Goal: Task Accomplishment & Management: Manage account settings

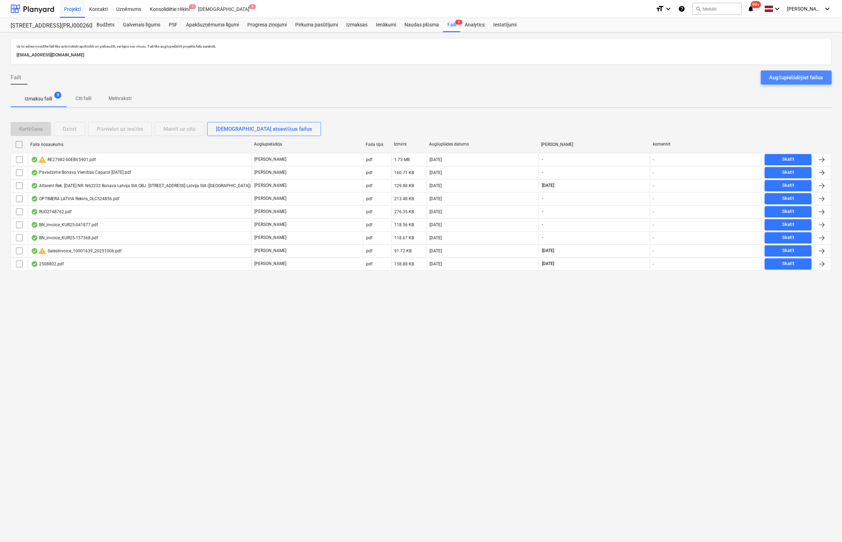
click at [807, 82] on button "Augšupielādējiet failus" at bounding box center [796, 77] width 71 height 14
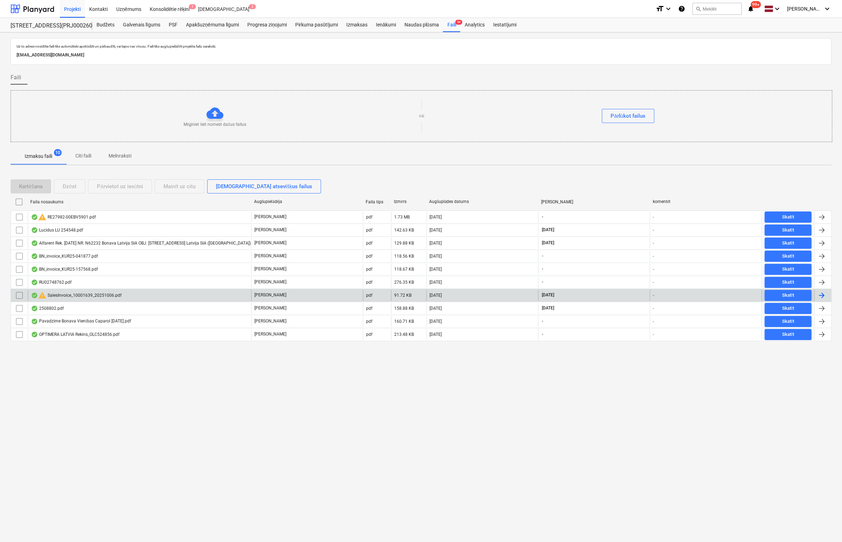
click at [78, 292] on div "warning SalesInvoice_10001639_20251006.pdf" at bounding box center [76, 295] width 91 height 8
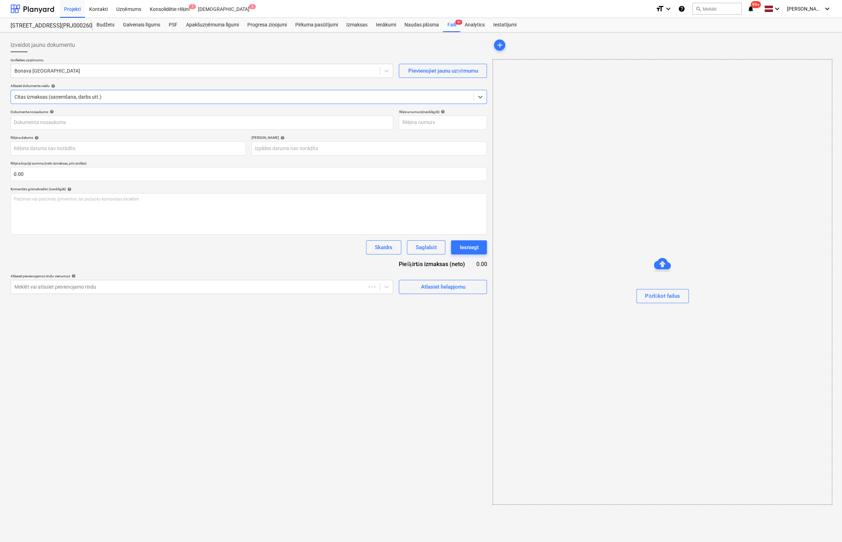
type input "10001639"
type input "[DATE]"
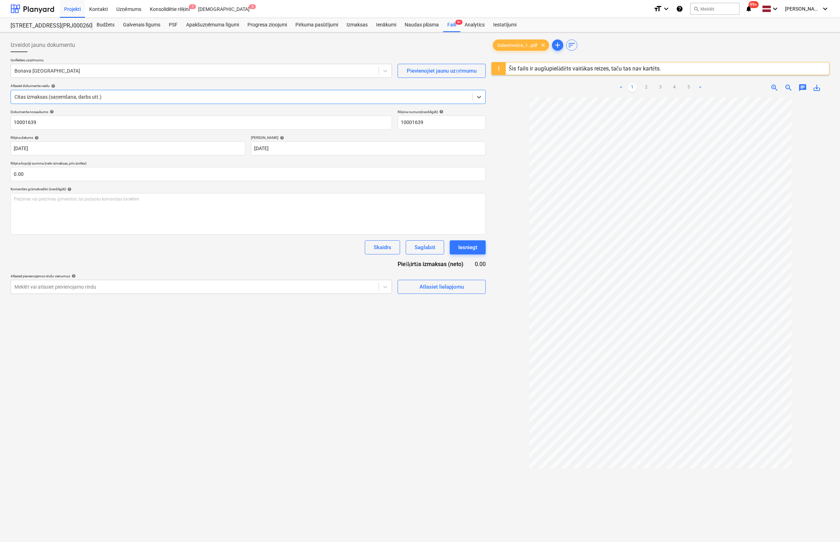
click at [564, 68] on div "Šis fails ir augšupielādēts vairākas reizes, taču tas nav kartēts." at bounding box center [584, 68] width 152 height 7
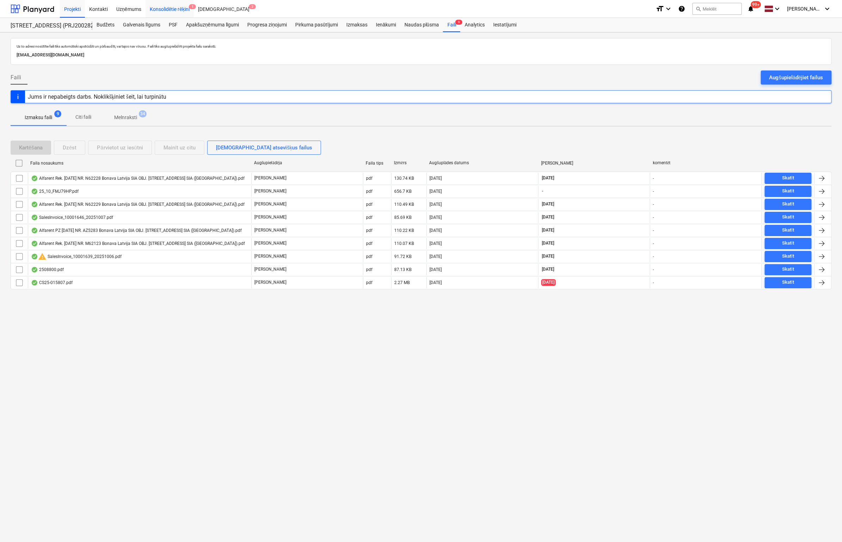
click at [169, 10] on div "Konsolidētie rēķini 1" at bounding box center [170, 9] width 49 height 18
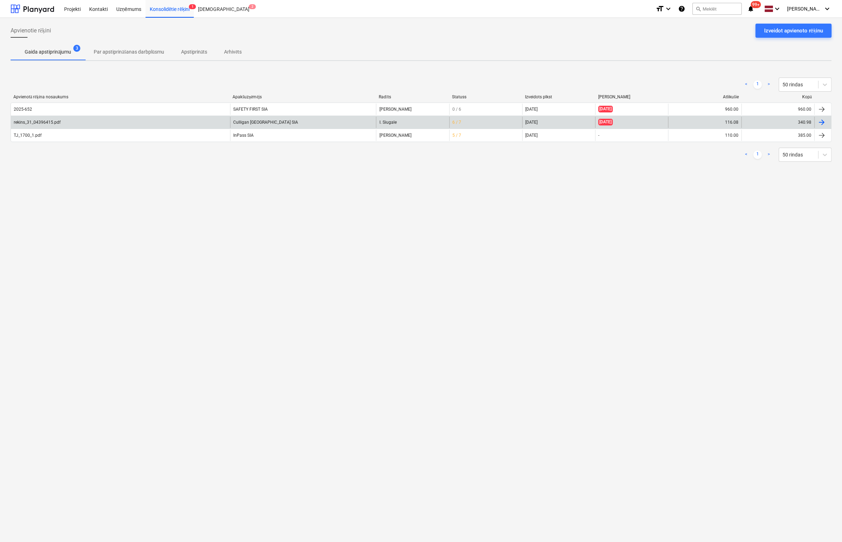
click at [31, 120] on div "rekins_31_04396415.pdf" at bounding box center [37, 122] width 47 height 5
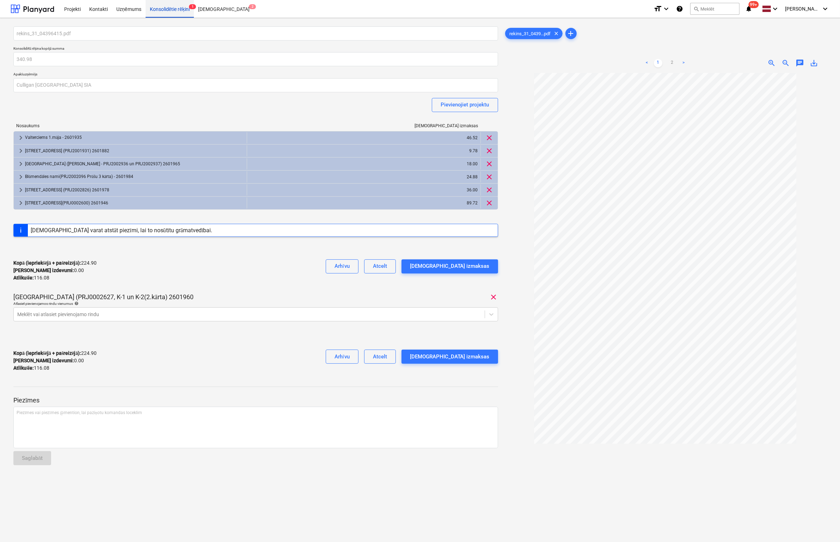
click at [178, 9] on div "Konsolidētie rēķini 1" at bounding box center [170, 9] width 49 height 18
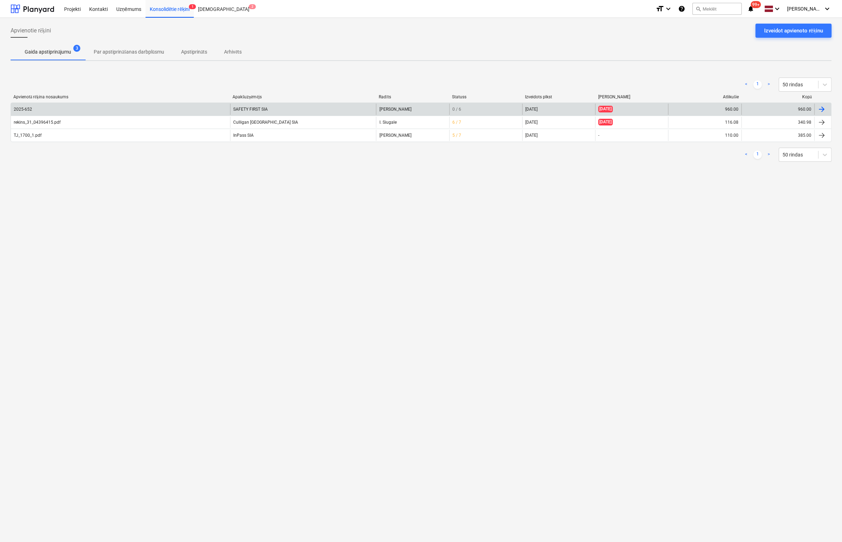
click at [34, 109] on div "2025-652" at bounding box center [120, 109] width 219 height 11
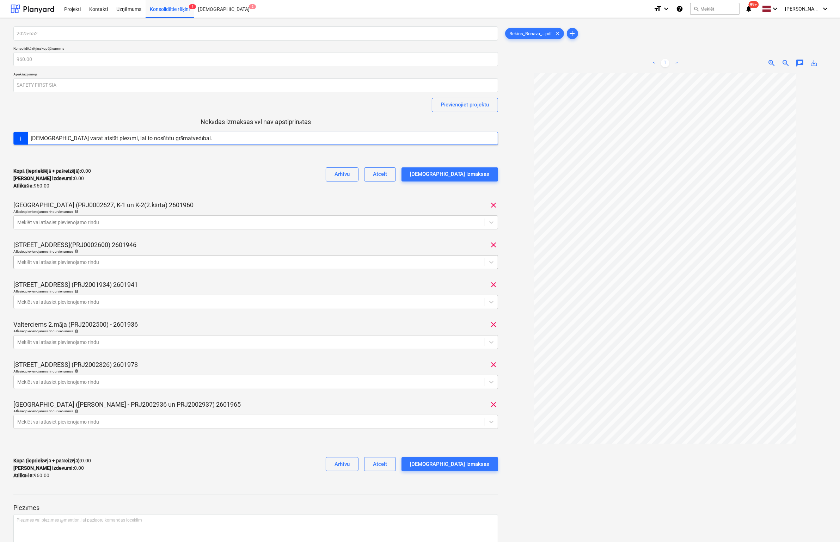
click at [80, 262] on div at bounding box center [249, 262] width 464 height 7
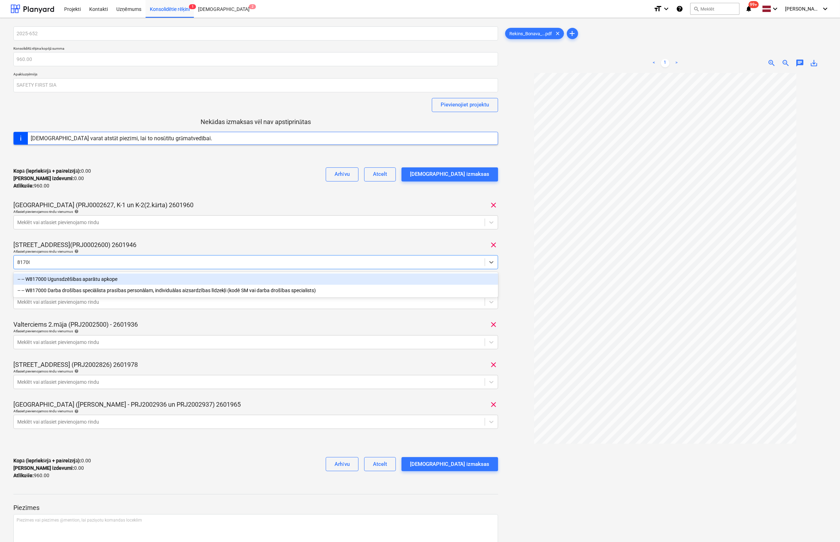
type input "817000"
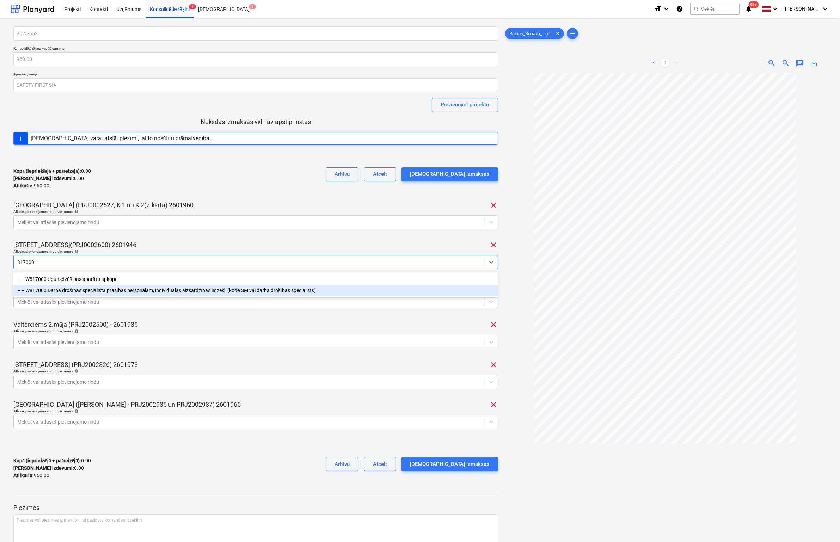
click at [88, 289] on div "-- -- W817000 Darba drošības speciālista prasības personālam, individuālas aizs…" at bounding box center [255, 290] width 485 height 11
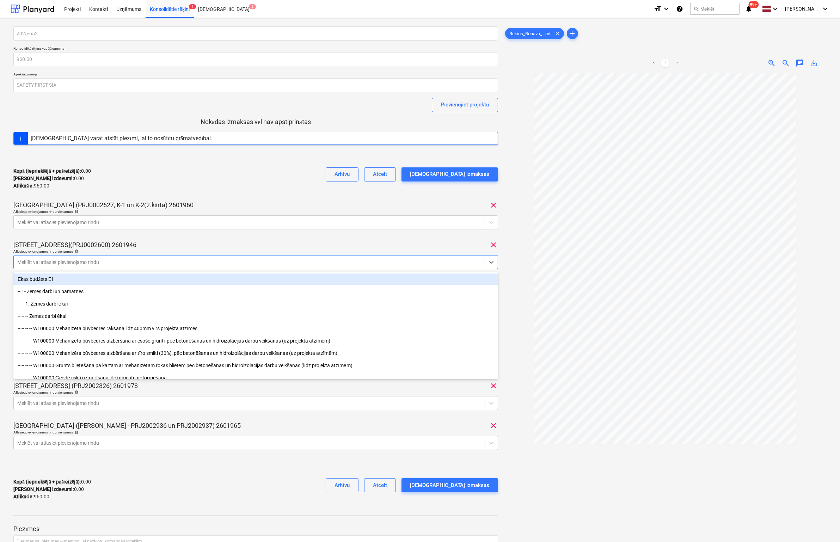
click at [287, 241] on div "[STREET_ADDRESS](PRJ0002600) 2601946 clear" at bounding box center [255, 245] width 485 height 8
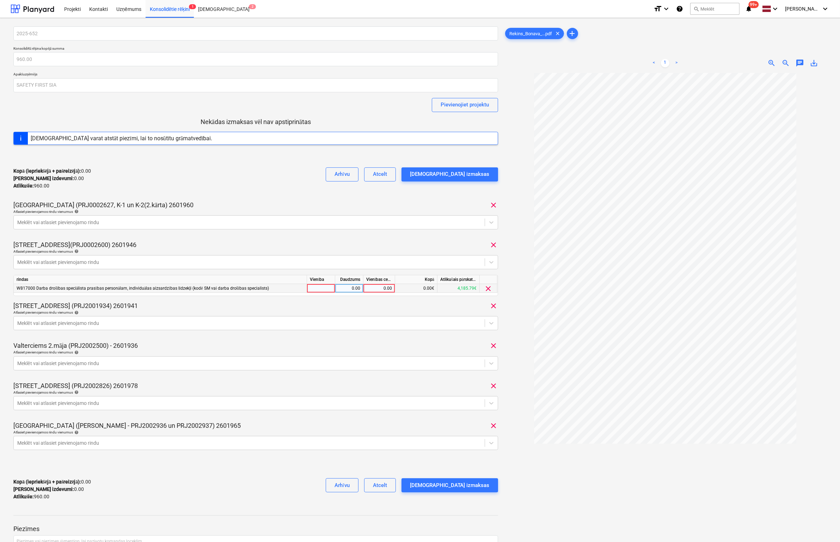
click at [391, 285] on div "0.00" at bounding box center [379, 288] width 26 height 9
type input "160"
click at [412, 248] on div "[STREET_ADDRESS](PRJ0002600) 2601946 clear" at bounding box center [255, 245] width 485 height 8
click at [446, 485] on div "[DEMOGRAPHIC_DATA] izmaksas" at bounding box center [450, 485] width 80 height 9
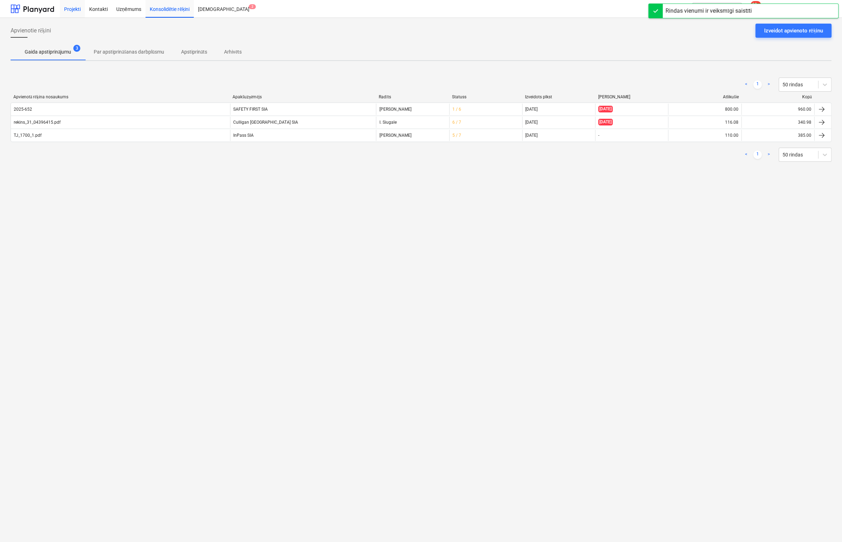
click at [72, 6] on div "Projekti" at bounding box center [72, 9] width 25 height 18
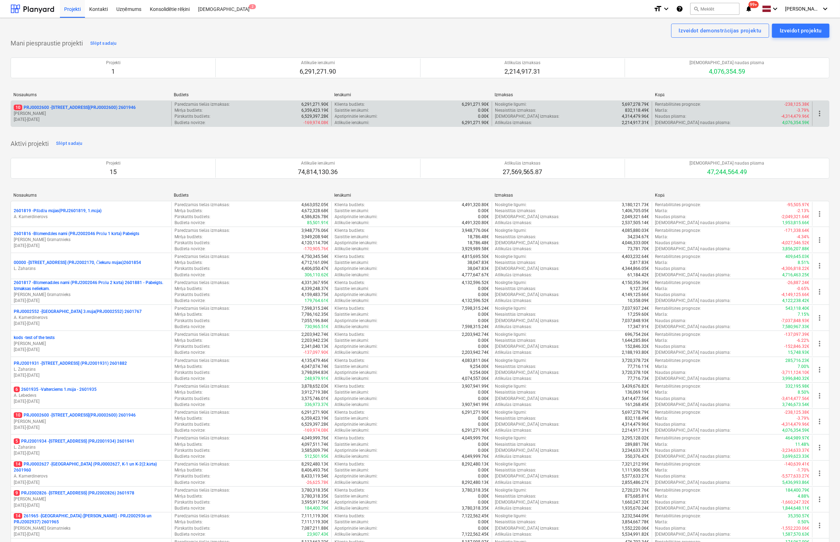
click at [47, 105] on p "10 PRJ0002600 - [STREET_ADDRESS](PRJ0002600) 2601946" at bounding box center [75, 108] width 122 height 6
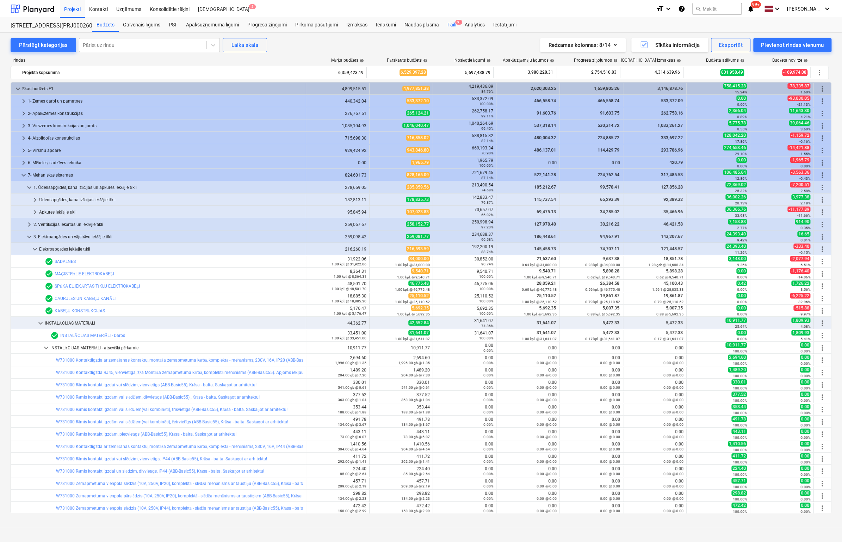
click at [451, 23] on div "Faili 9+" at bounding box center [451, 25] width 17 height 14
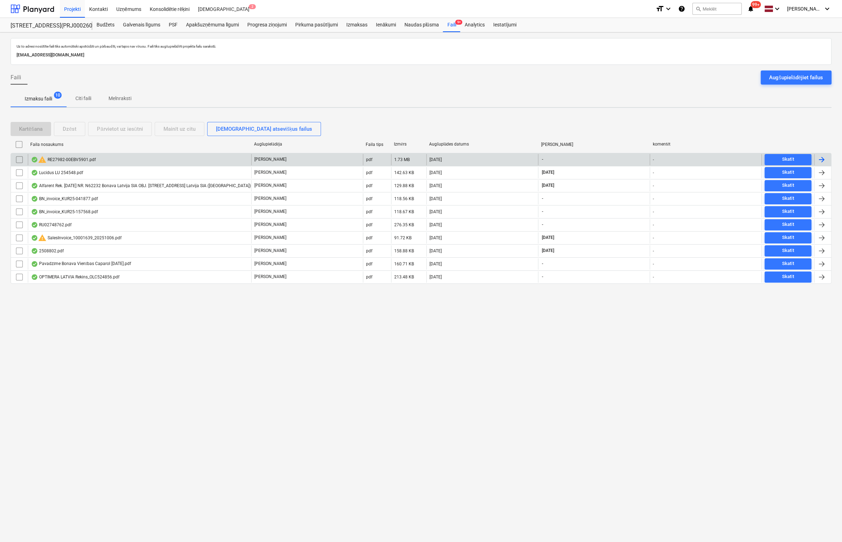
click at [73, 160] on div "warning RE27982-00EBV5901.pdf" at bounding box center [63, 159] width 65 height 8
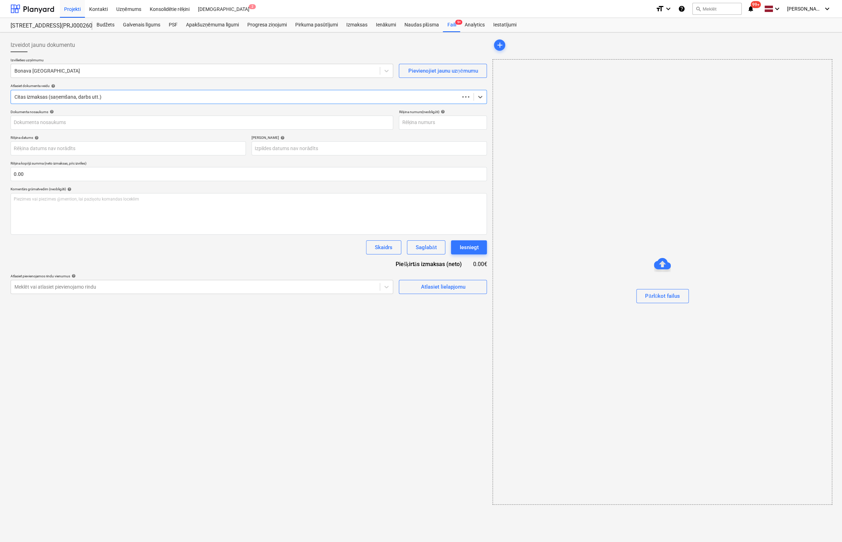
type input "E27982-00"
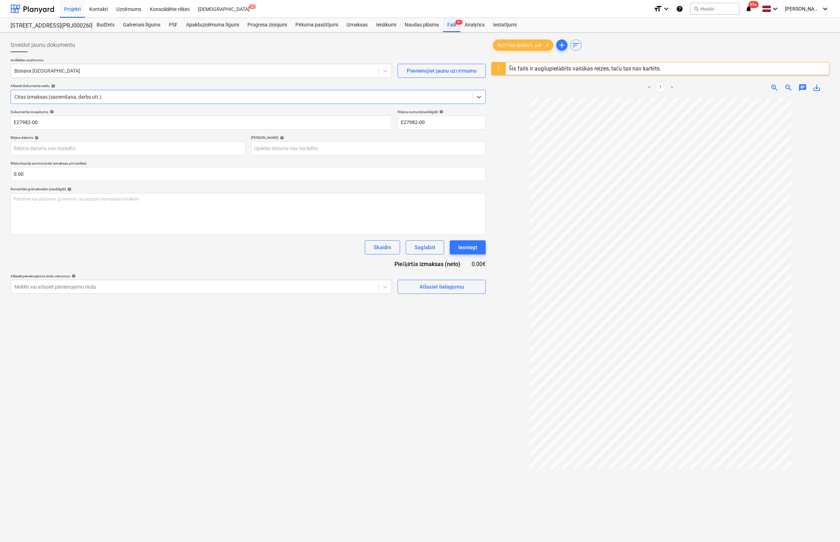
click at [452, 23] on div "Faili 9+" at bounding box center [451, 25] width 17 height 14
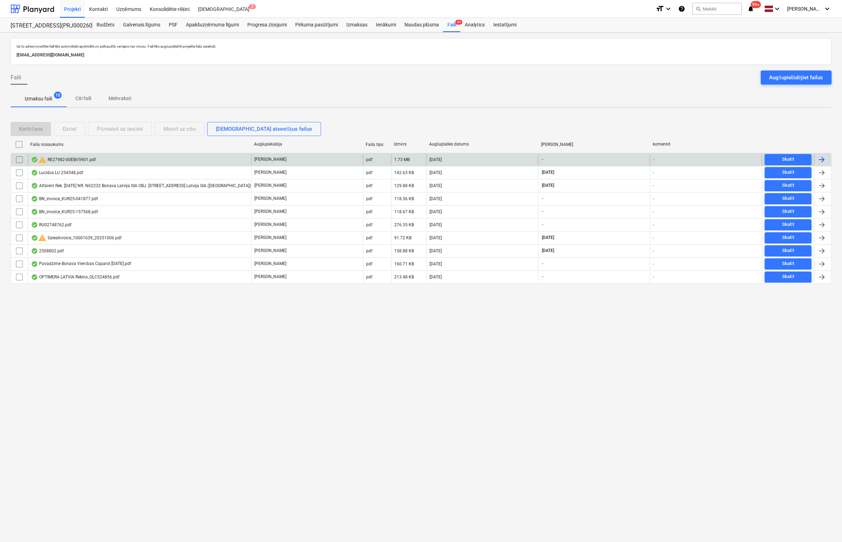
click at [67, 159] on div "warning RE27982-00EBV5901.pdf" at bounding box center [63, 159] width 65 height 8
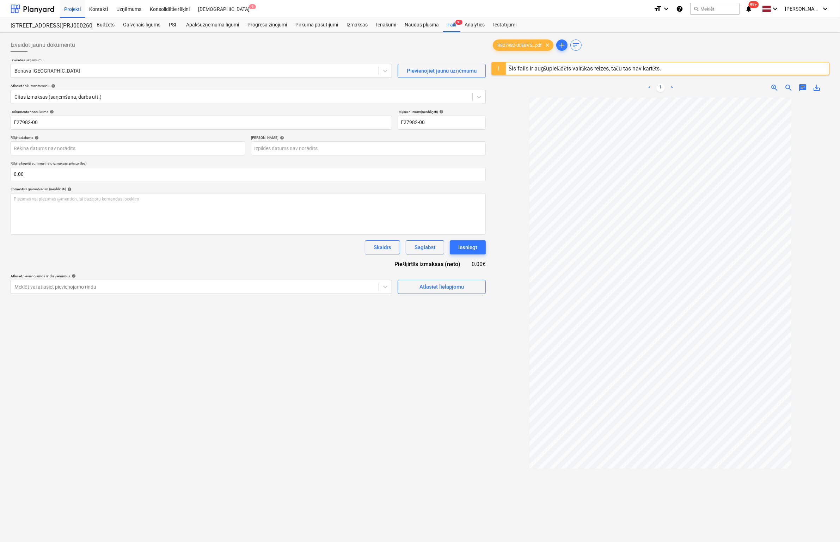
click at [557, 71] on div "Šis fails ir augšupielādēts vairākas reizes, taču tas nav kartēts." at bounding box center [584, 68] width 152 height 7
click at [401, 44] on div "Izveidot jaunu dokumentu" at bounding box center [248, 45] width 475 height 14
click at [506, 113] on div at bounding box center [660, 359] width 338 height 522
click at [414, 52] on div "Izveidot jaunu dokumentu" at bounding box center [248, 45] width 475 height 14
click at [450, 23] on div "Faili 9+" at bounding box center [451, 25] width 17 height 14
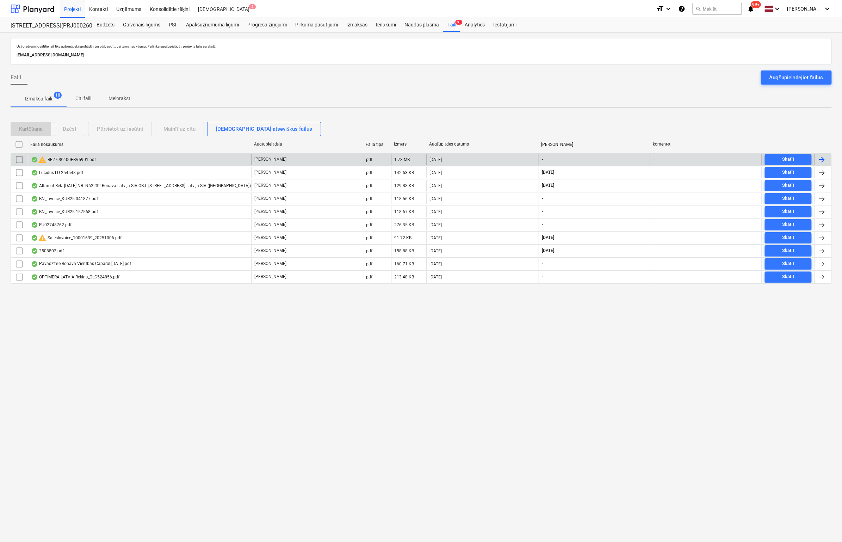
click at [78, 158] on div "warning RE27982-00EBV5901.pdf" at bounding box center [63, 159] width 65 height 8
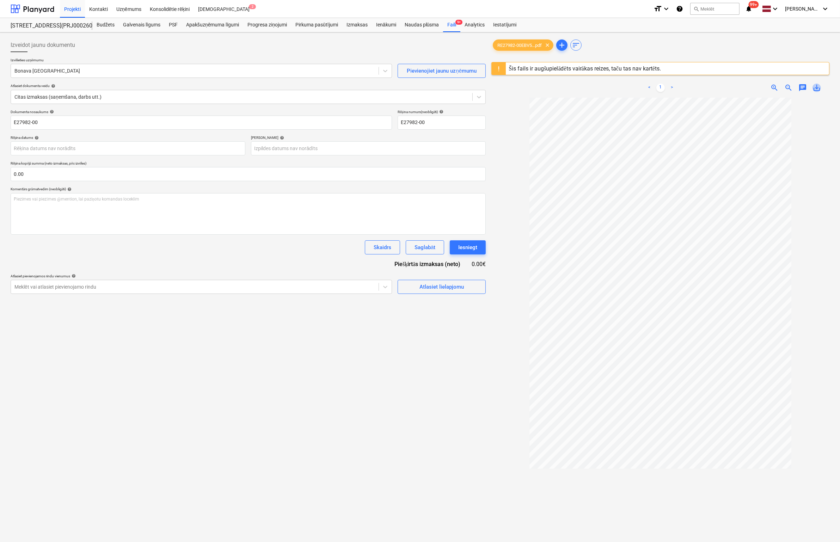
click at [818, 88] on span "save_alt" at bounding box center [816, 88] width 8 height 8
click at [452, 22] on div "Faili 9+" at bounding box center [451, 25] width 17 height 14
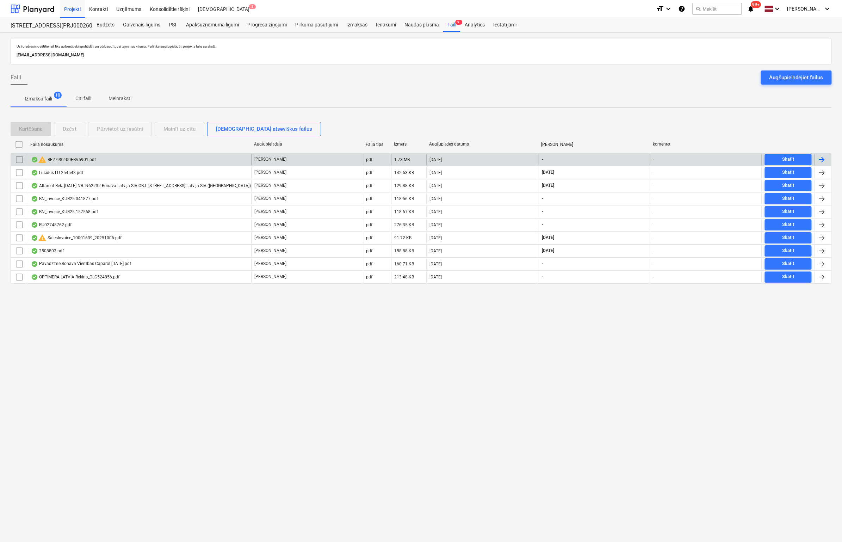
click at [18, 159] on input "checkbox" at bounding box center [19, 159] width 11 height 11
click at [77, 126] on button "Dzēst" at bounding box center [69, 129] width 31 height 14
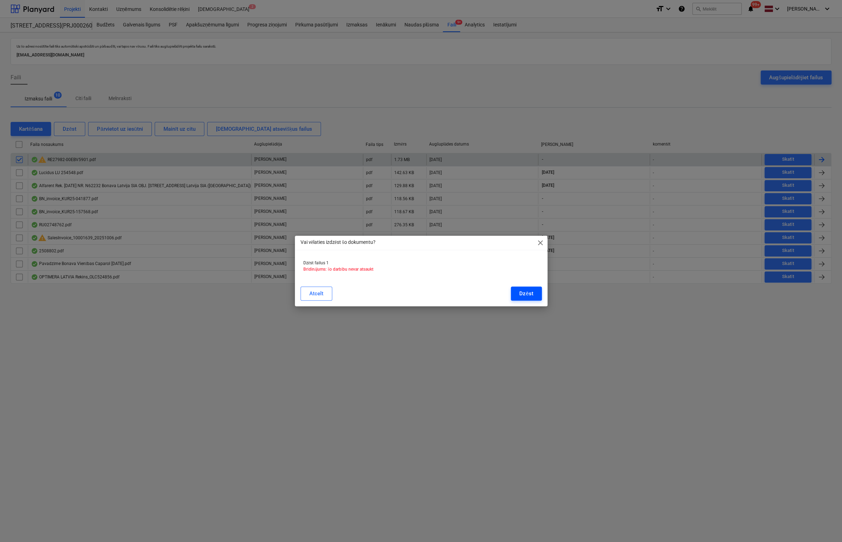
click at [528, 296] on div "Dzēst" at bounding box center [526, 293] width 14 height 9
